Goal: Task Accomplishment & Management: Complete application form

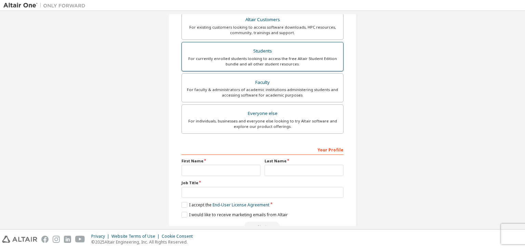
scroll to position [131, 0]
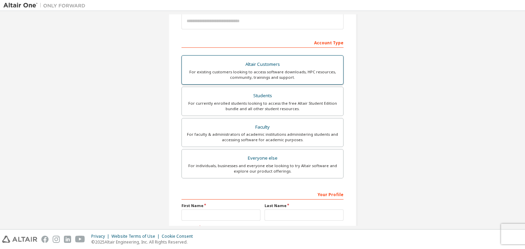
scroll to position [89, 0]
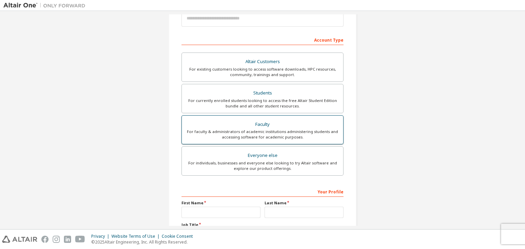
click at [257, 136] on div "For faculty & administrators of academic institutions administering students an…" at bounding box center [262, 134] width 153 height 11
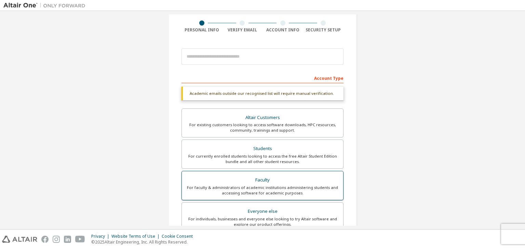
scroll to position [51, 0]
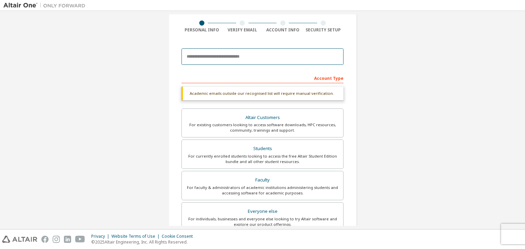
click at [243, 53] on input "email" at bounding box center [262, 57] width 162 height 16
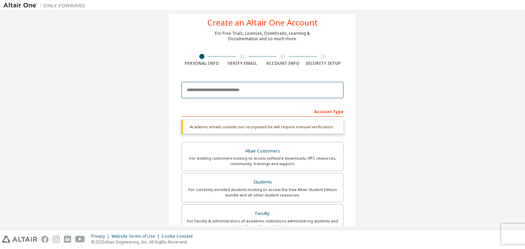
scroll to position [166, 0]
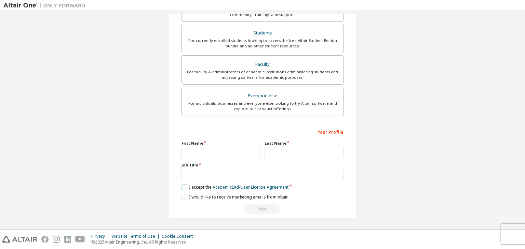
click at [190, 189] on label "I accept the Academic End-User License Agreement" at bounding box center [234, 188] width 107 height 6
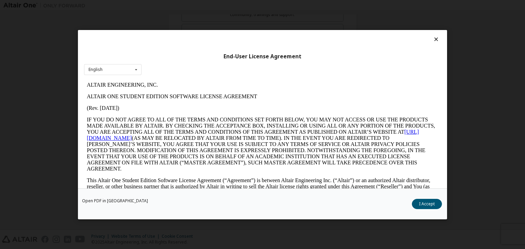
scroll to position [0, 0]
click at [414, 204] on button "I Accept" at bounding box center [427, 204] width 30 height 10
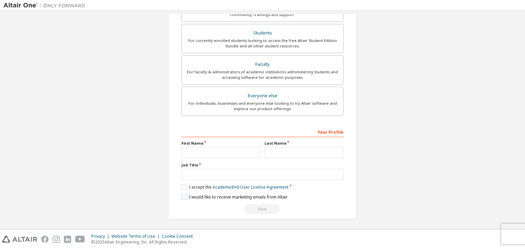
click at [190, 194] on label "I would like to receive marketing emails from Altair" at bounding box center [234, 197] width 106 height 6
click at [189, 152] on input "text" at bounding box center [220, 152] width 79 height 11
type input "****"
type input "*****"
click at [196, 178] on input "text" at bounding box center [262, 174] width 162 height 11
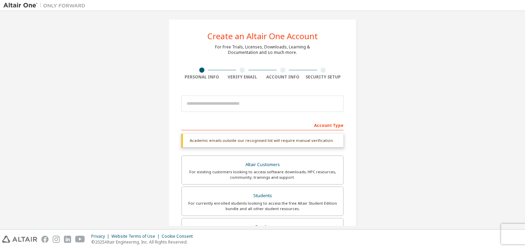
scroll to position [1, 0]
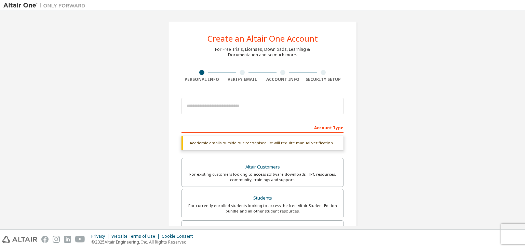
type input "*******"
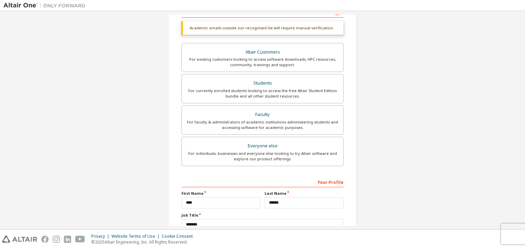
click at [205, 104] on div "Altair Customers For existing customers looking to access software downloads, H…" at bounding box center [262, 105] width 162 height 125
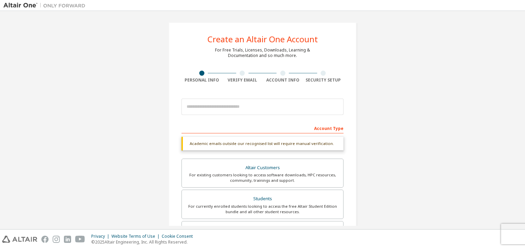
scroll to position [0, 0]
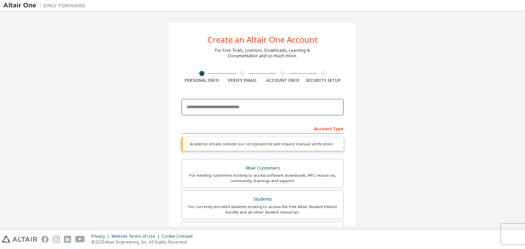
click at [196, 107] on input "email" at bounding box center [262, 107] width 162 height 16
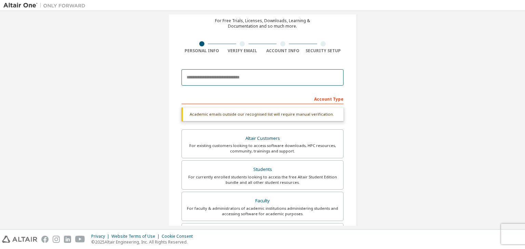
scroll to position [30, 0]
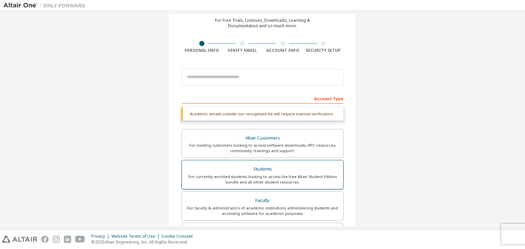
click at [201, 180] on div "For currently enrolled students looking to access the free Altair Student Editi…" at bounding box center [262, 179] width 153 height 11
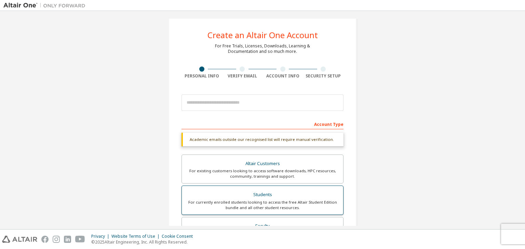
scroll to position [0, 0]
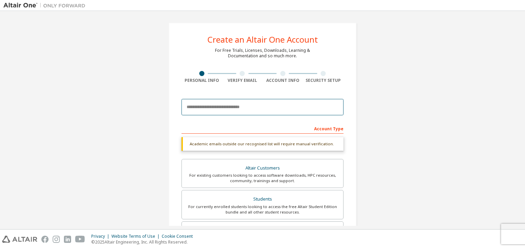
click at [229, 108] on input "email" at bounding box center [262, 107] width 162 height 16
paste input "**********"
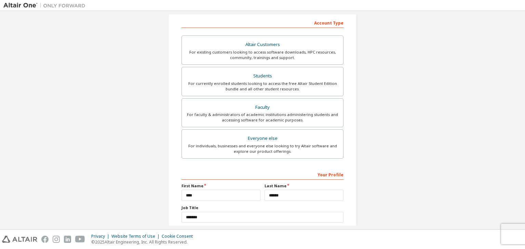
scroll to position [149, 0]
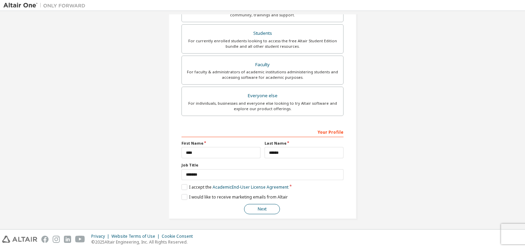
type input "**********"
click at [256, 207] on button "Next" at bounding box center [262, 209] width 36 height 10
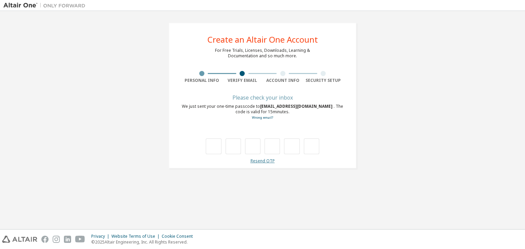
click at [265, 162] on link "Resend OTP" at bounding box center [263, 161] width 24 height 6
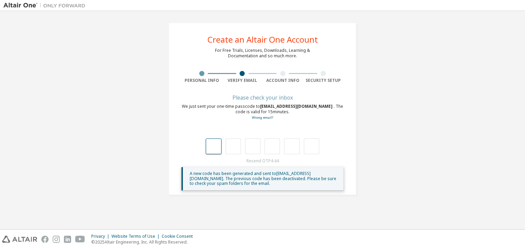
click at [207, 153] on input "text" at bounding box center [213, 147] width 15 height 16
type input "*"
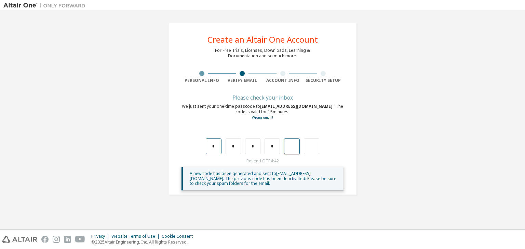
type input "*"
click at [207, 153] on input "text" at bounding box center [213, 147] width 15 height 16
type input "*"
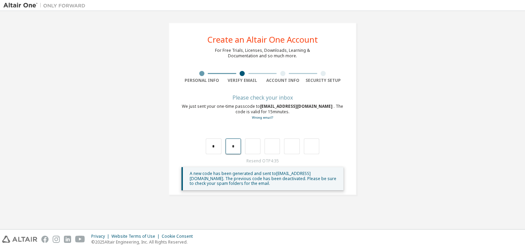
click at [227, 145] on input "*" at bounding box center [233, 147] width 15 height 16
type input "*"
click at [227, 145] on input "*" at bounding box center [233, 147] width 15 height 16
click at [227, 145] on input "text" at bounding box center [233, 147] width 15 height 16
type input "*"
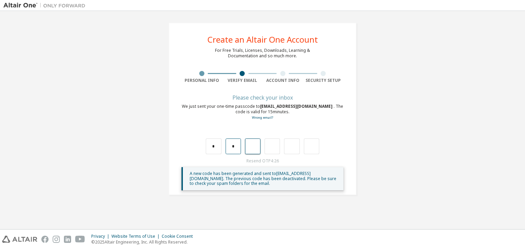
type input "*"
click at [246, 148] on input "*" at bounding box center [252, 147] width 15 height 16
click at [235, 148] on input "text" at bounding box center [233, 147] width 15 height 16
click at [198, 141] on div at bounding box center [262, 140] width 162 height 30
drag, startPoint x: 204, startPoint y: 145, endPoint x: 215, endPoint y: 148, distance: 10.9
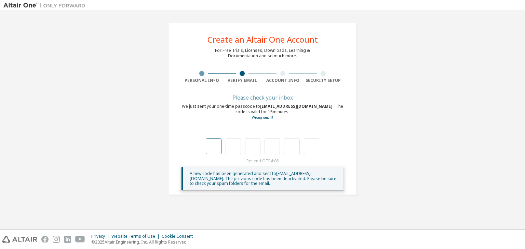
click at [215, 148] on div at bounding box center [262, 140] width 162 height 30
click at [215, 148] on input "text" at bounding box center [213, 147] width 15 height 16
type input "*"
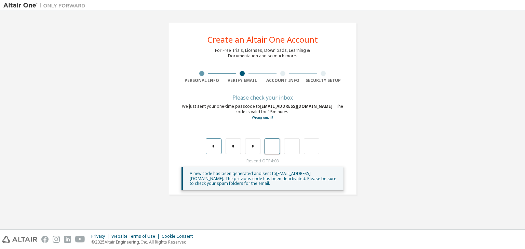
type input "*"
